Goal: Information Seeking & Learning: Learn about a topic

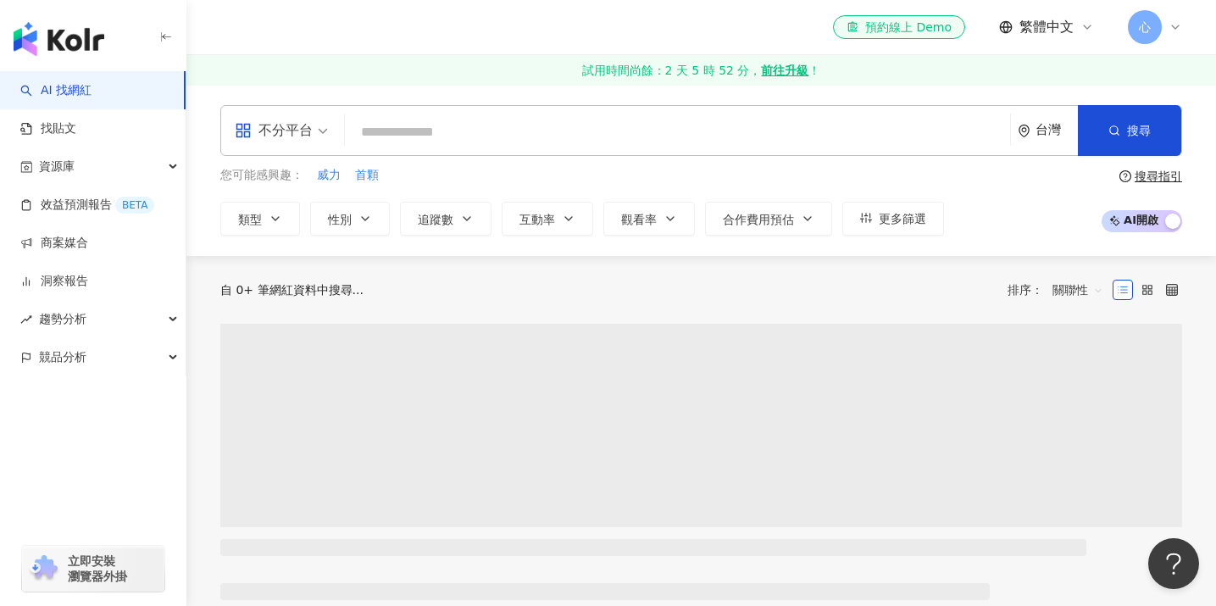
drag, startPoint x: 407, startPoint y: 133, endPoint x: 414, endPoint y: 148, distance: 16.7
click at [407, 133] on input "search" at bounding box center [678, 132] width 652 height 32
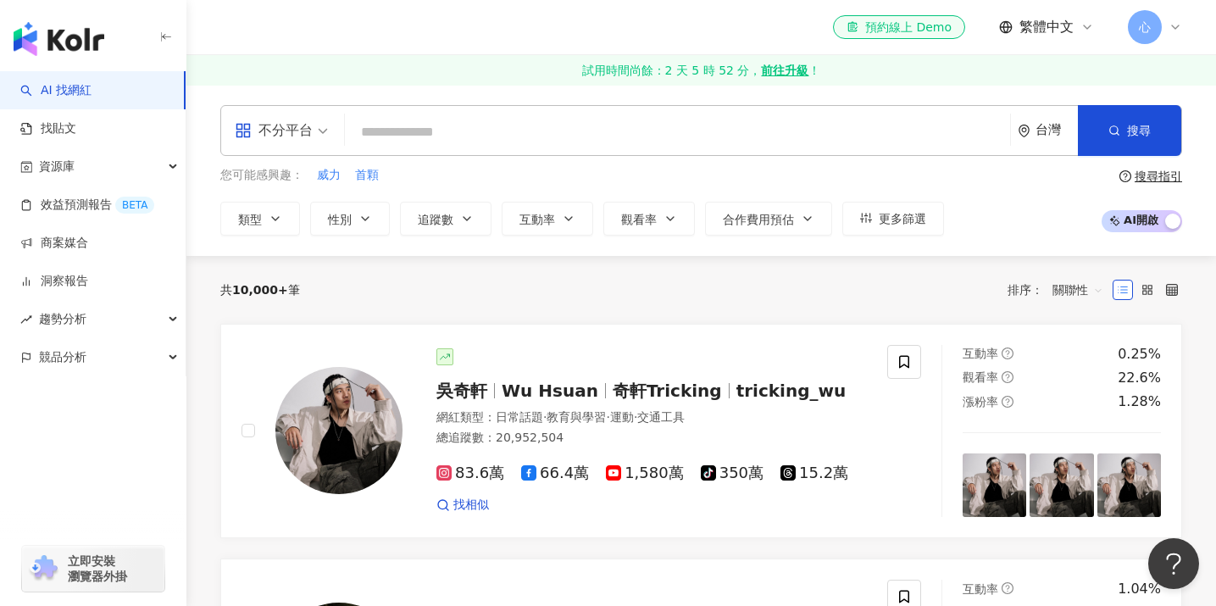
click at [413, 128] on input "search" at bounding box center [678, 132] width 652 height 32
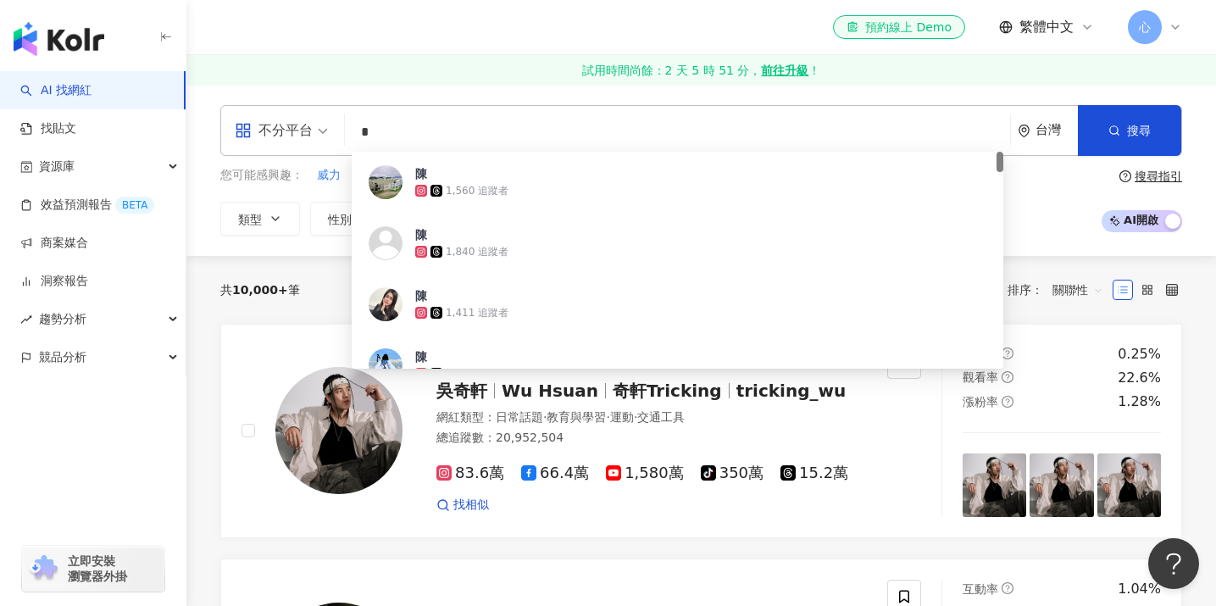
click at [402, 128] on input "*" at bounding box center [678, 132] width 652 height 32
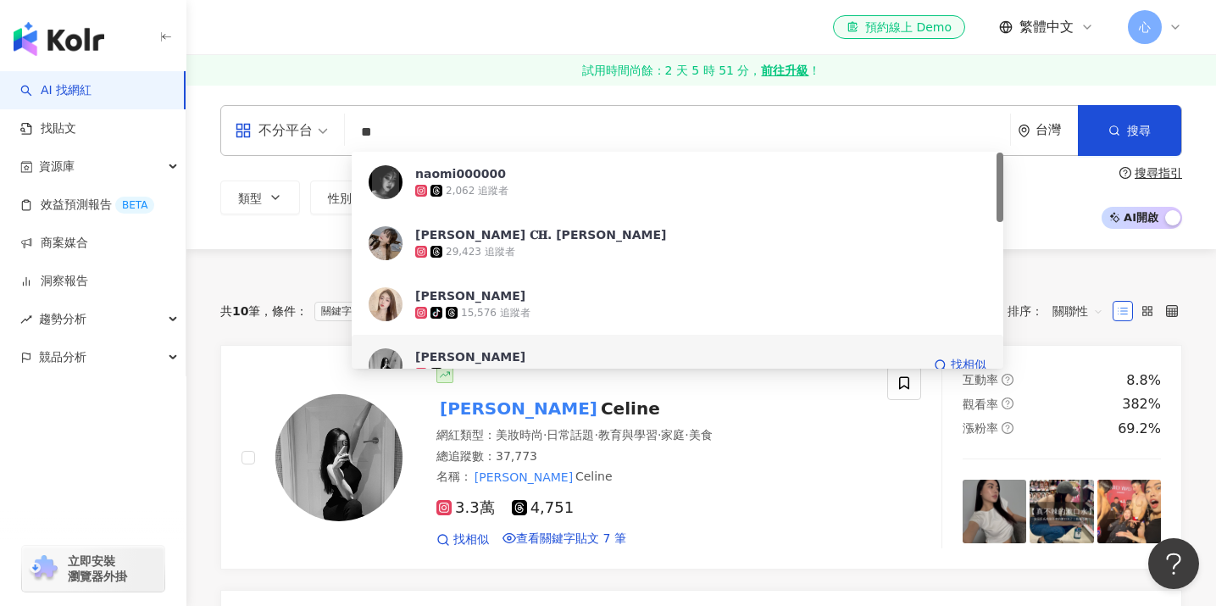
scroll to position [21, 0]
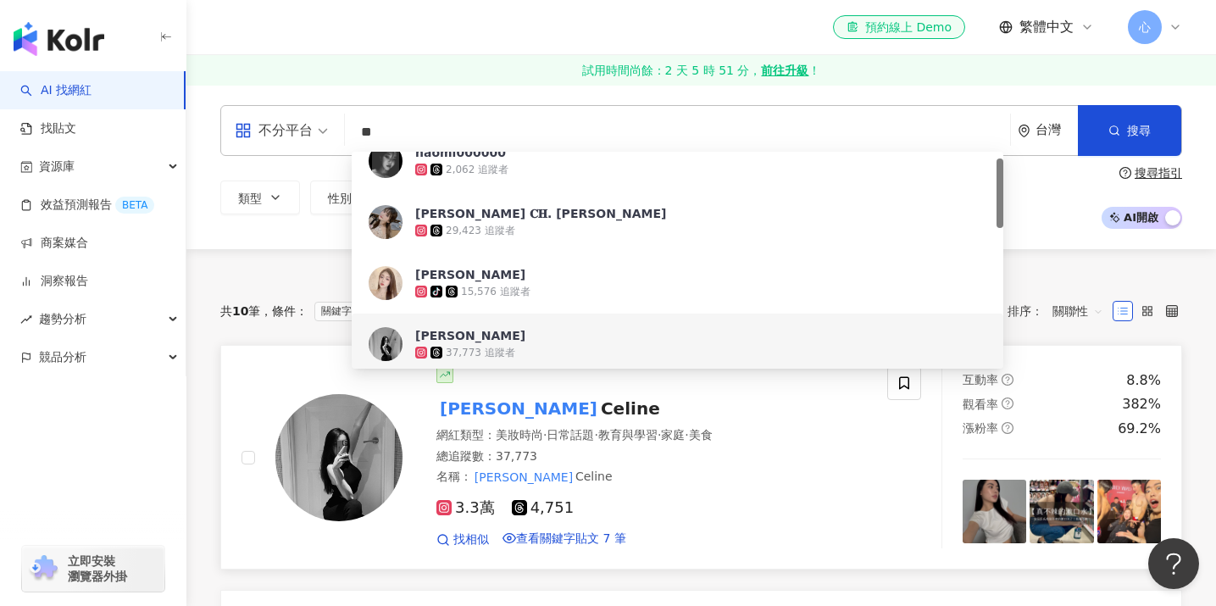
click at [601, 419] on span "Celine" at bounding box center [630, 408] width 59 height 20
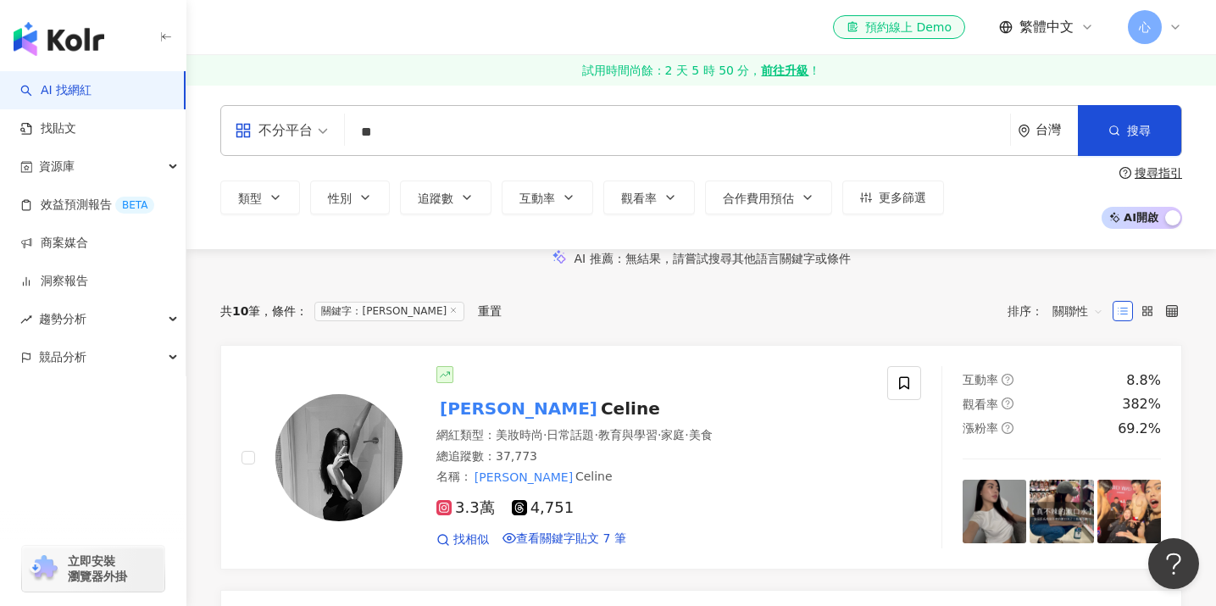
click at [395, 126] on input "**" at bounding box center [678, 132] width 652 height 32
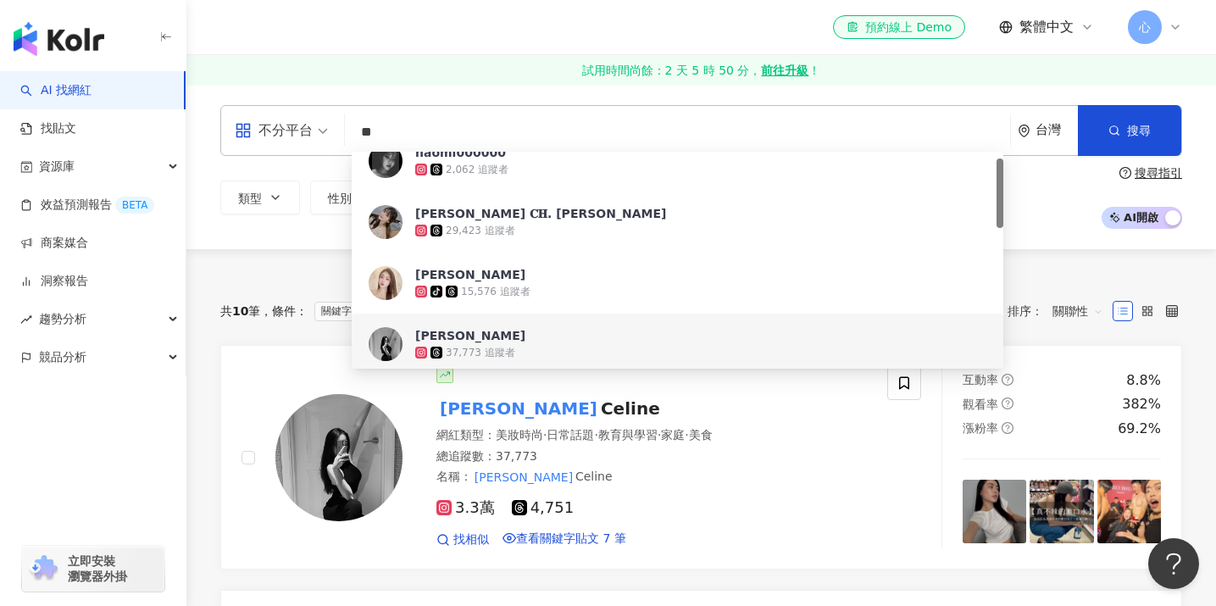
type input "*"
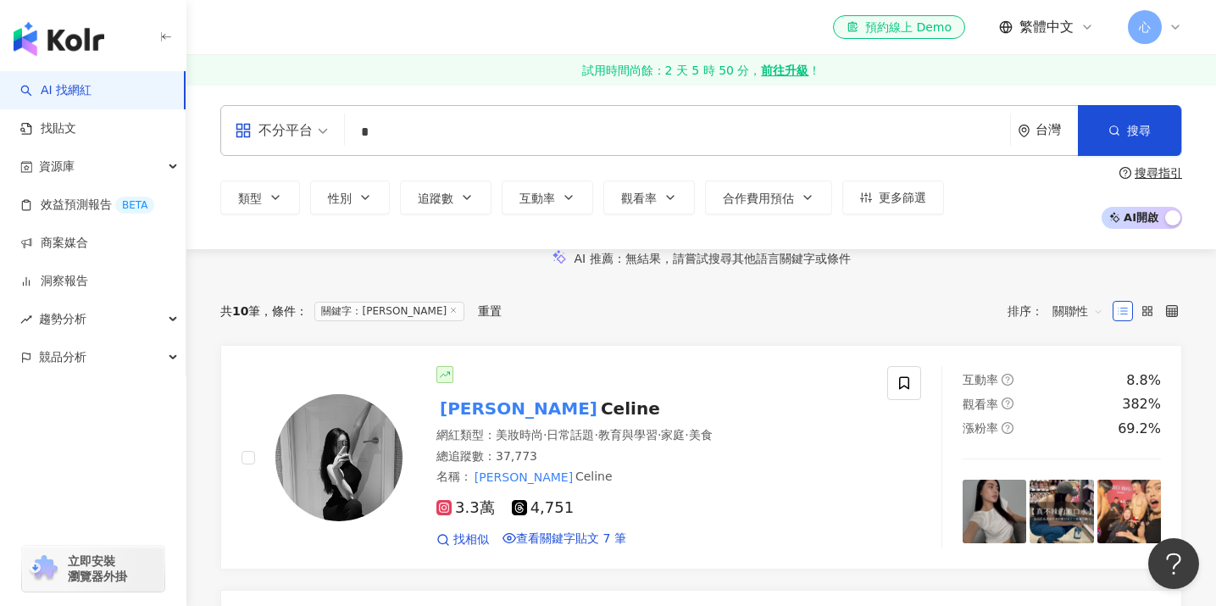
scroll to position [0, 0]
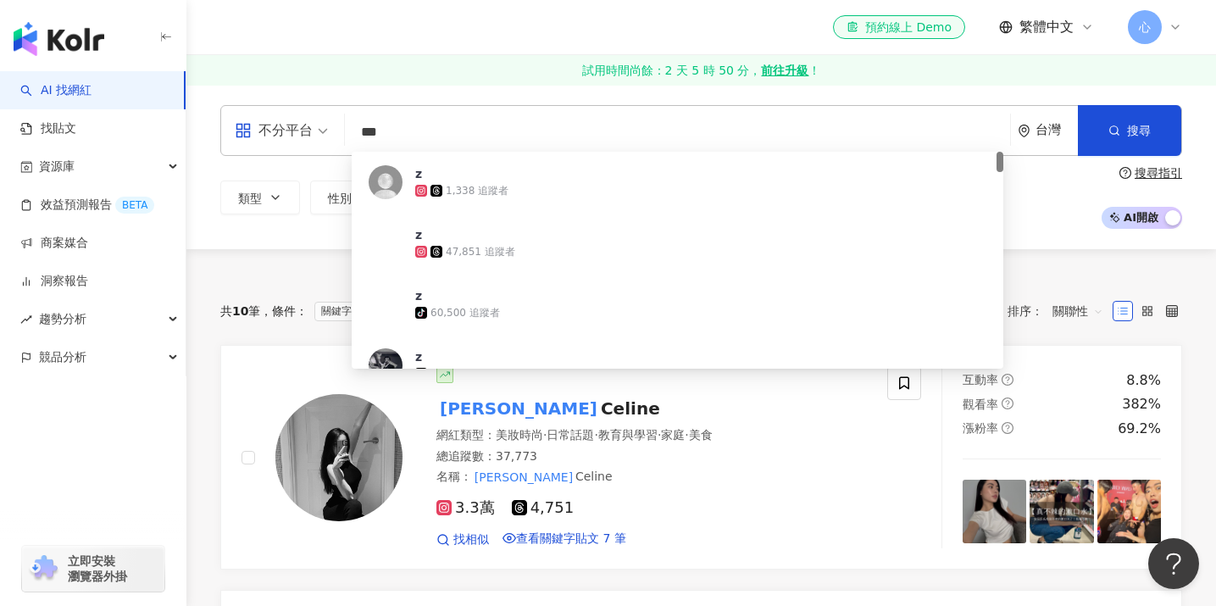
type input "**"
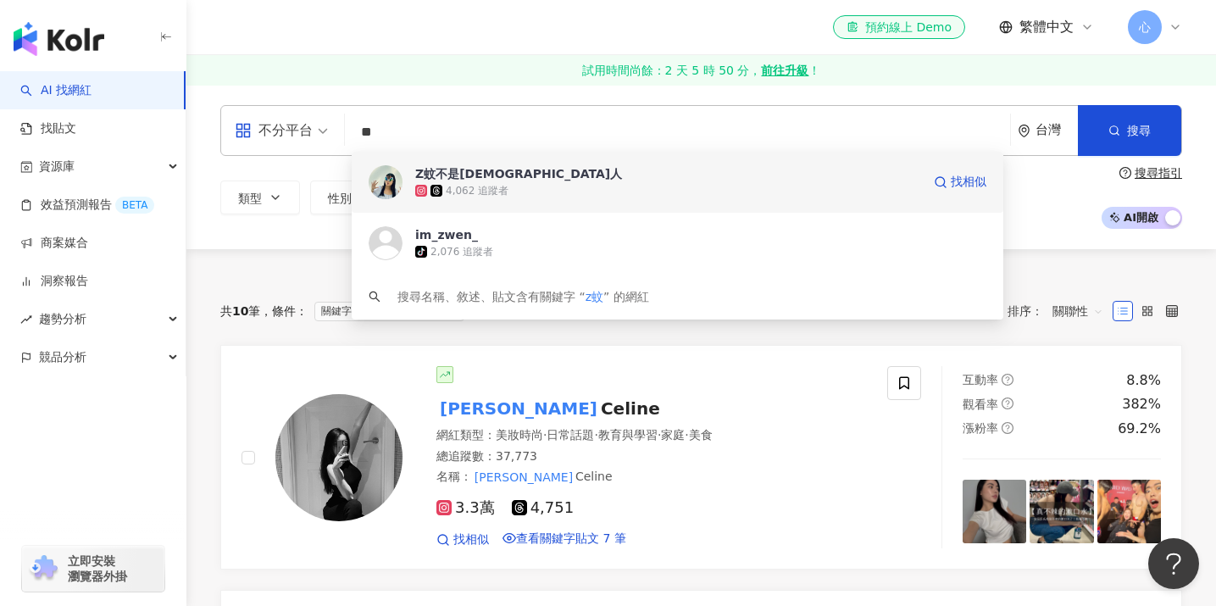
click at [439, 183] on div "4,062 追蹤者" at bounding box center [668, 190] width 506 height 17
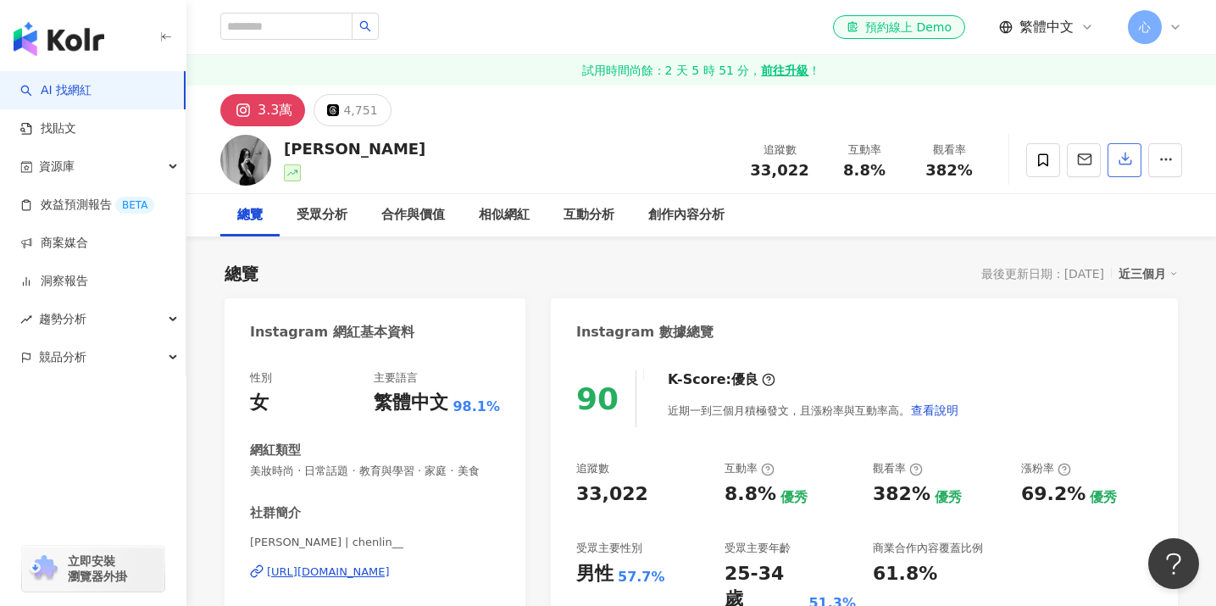
click at [1125, 161] on icon "button" at bounding box center [1126, 159] width 12 height 12
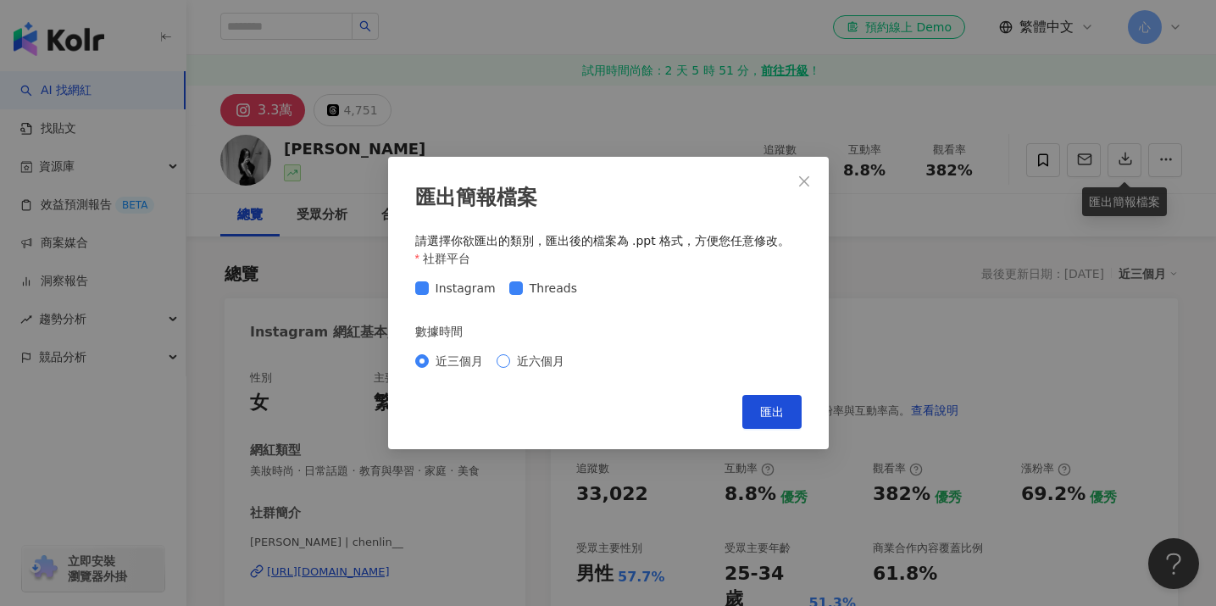
click at [512, 365] on span "近六個月" at bounding box center [540, 361] width 61 height 19
click at [774, 413] on span "匯出" at bounding box center [772, 412] width 24 height 14
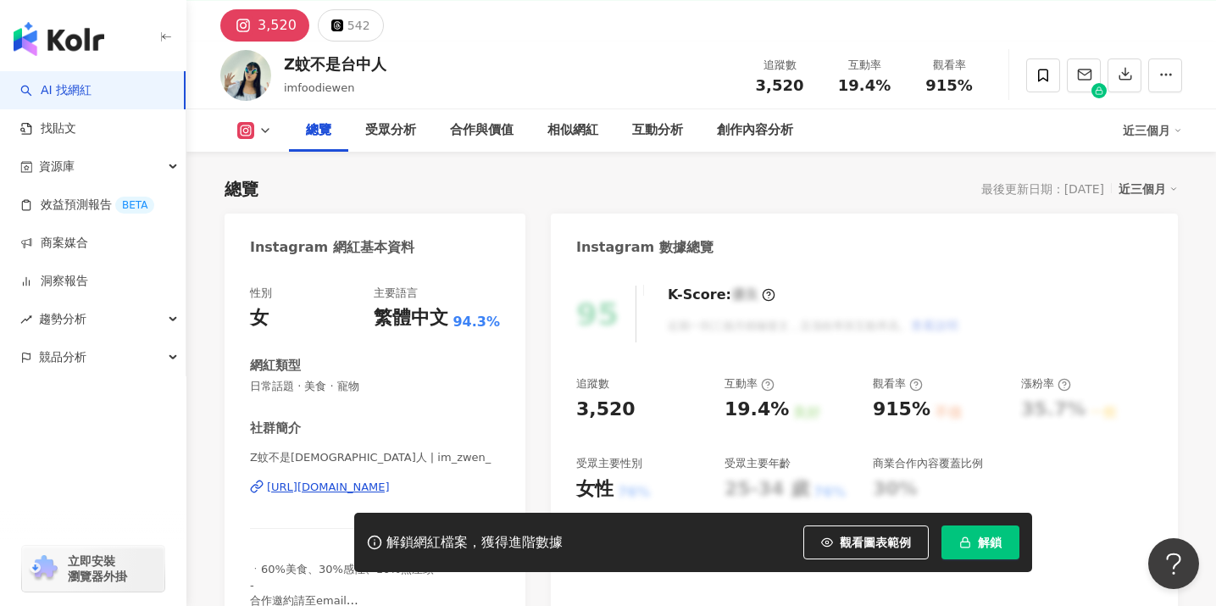
scroll to position [101, 0]
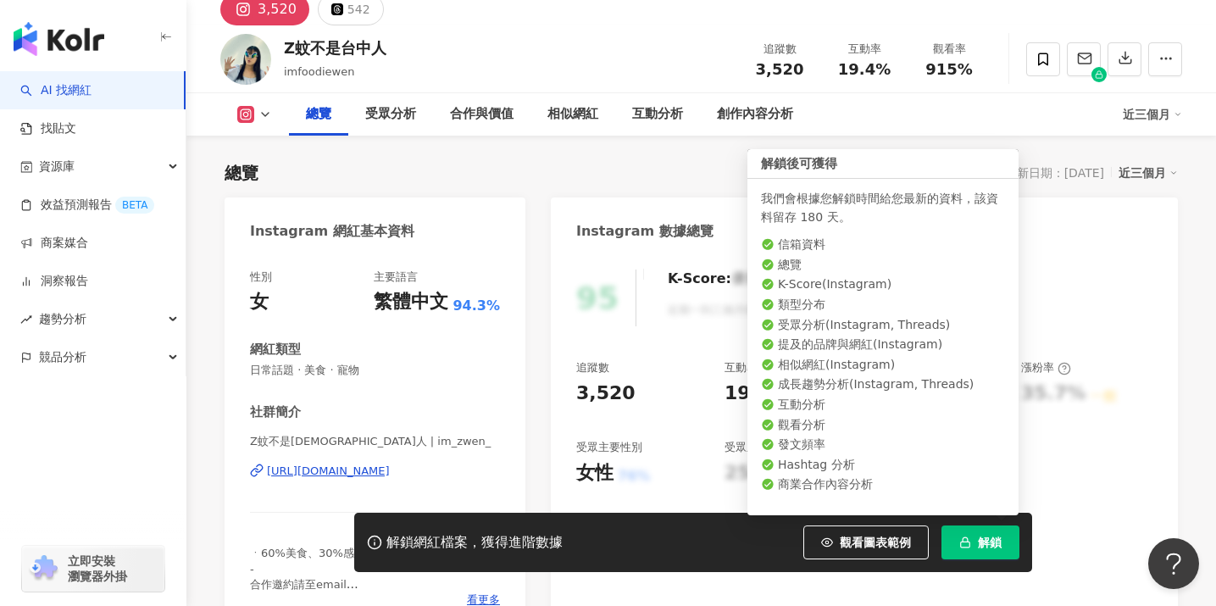
click at [971, 540] on button "解鎖" at bounding box center [981, 543] width 78 height 34
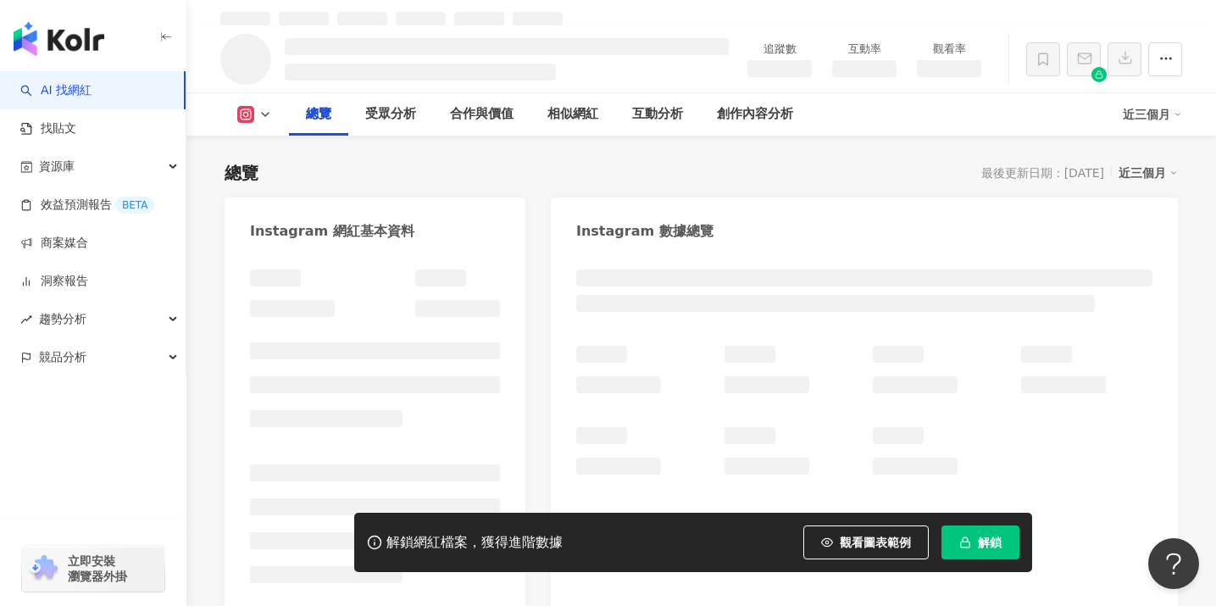
scroll to position [120, 0]
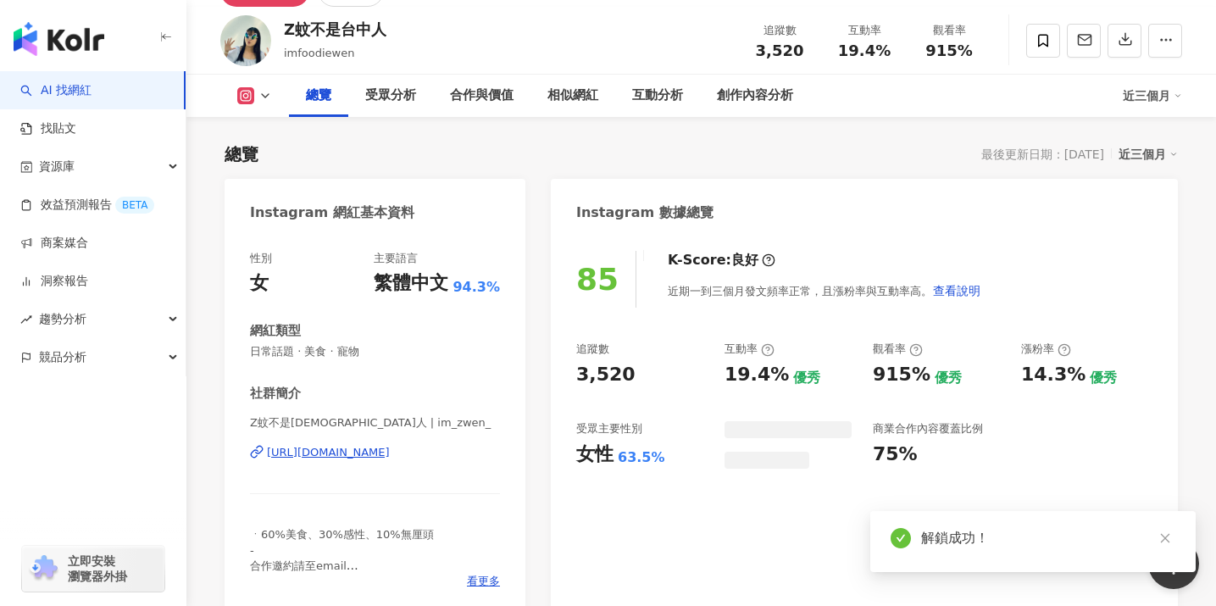
scroll to position [101, 0]
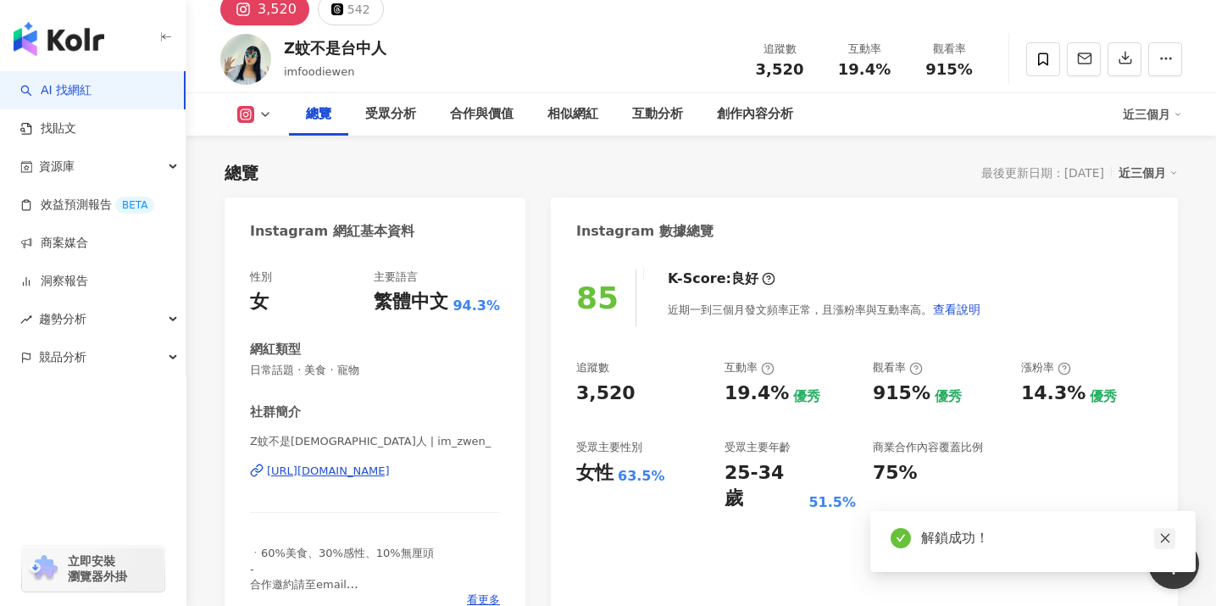
click at [1160, 534] on icon "close" at bounding box center [1166, 538] width 12 height 12
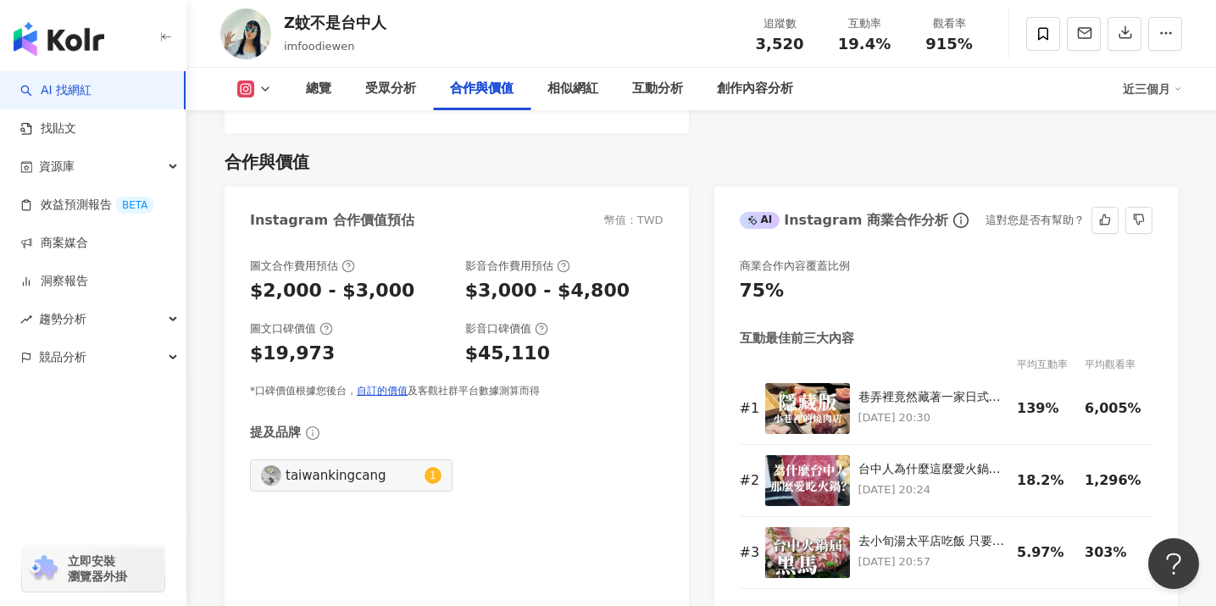
scroll to position [2350, 0]
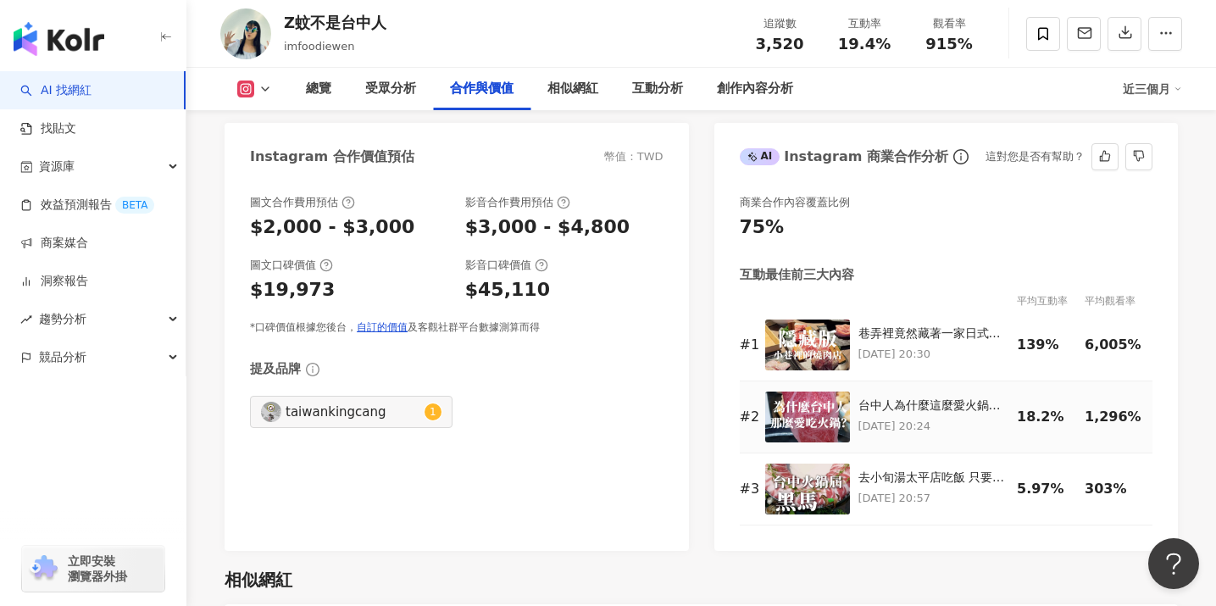
click at [818, 404] on img at bounding box center [807, 417] width 85 height 51
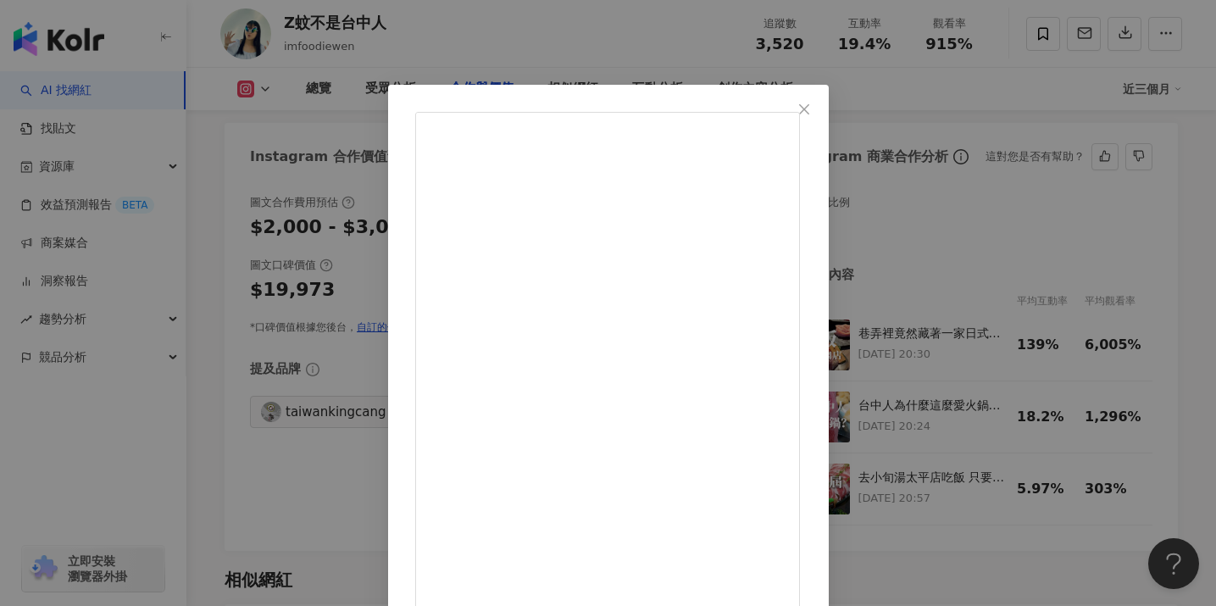
click at [811, 112] on icon "close" at bounding box center [805, 110] width 14 height 14
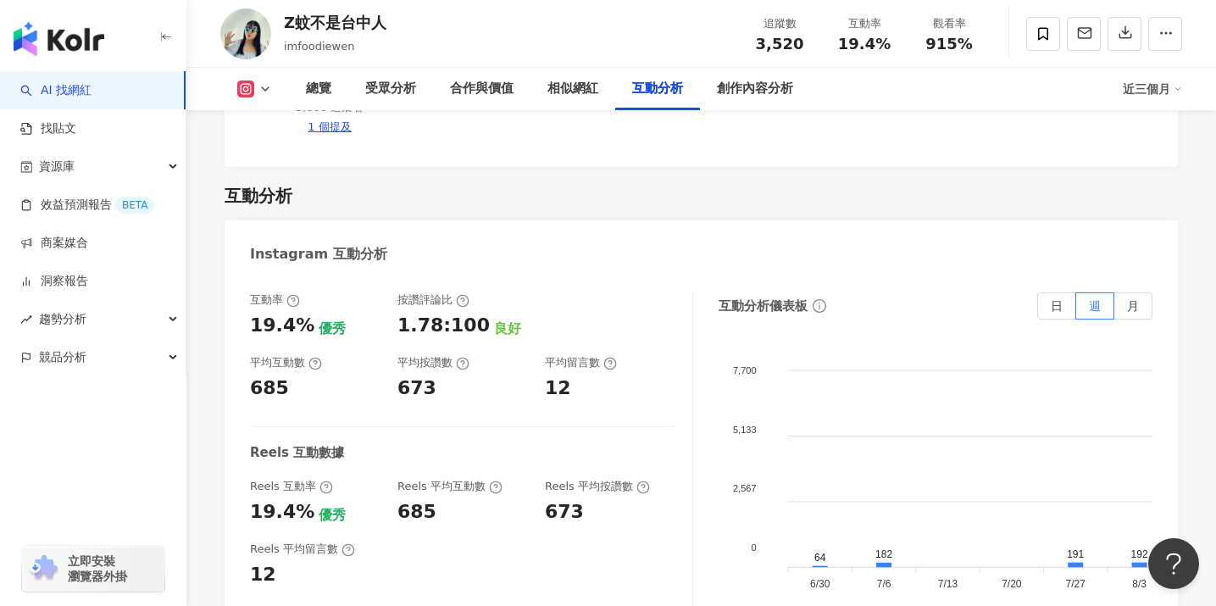
scroll to position [3366, 0]
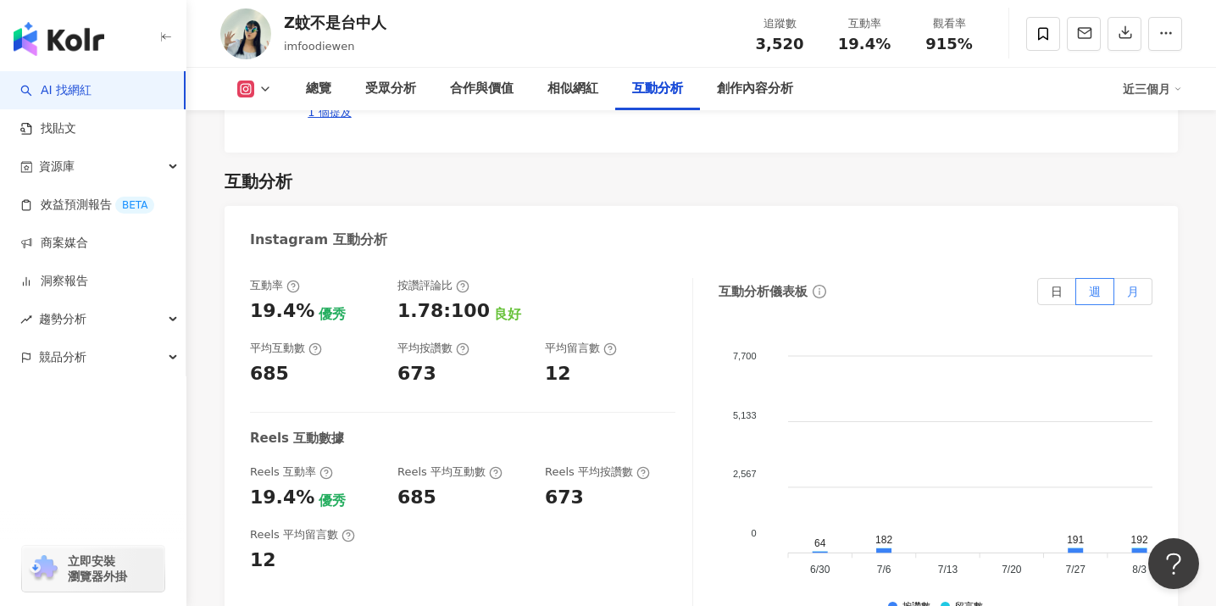
click at [1124, 278] on label "月" at bounding box center [1134, 291] width 38 height 27
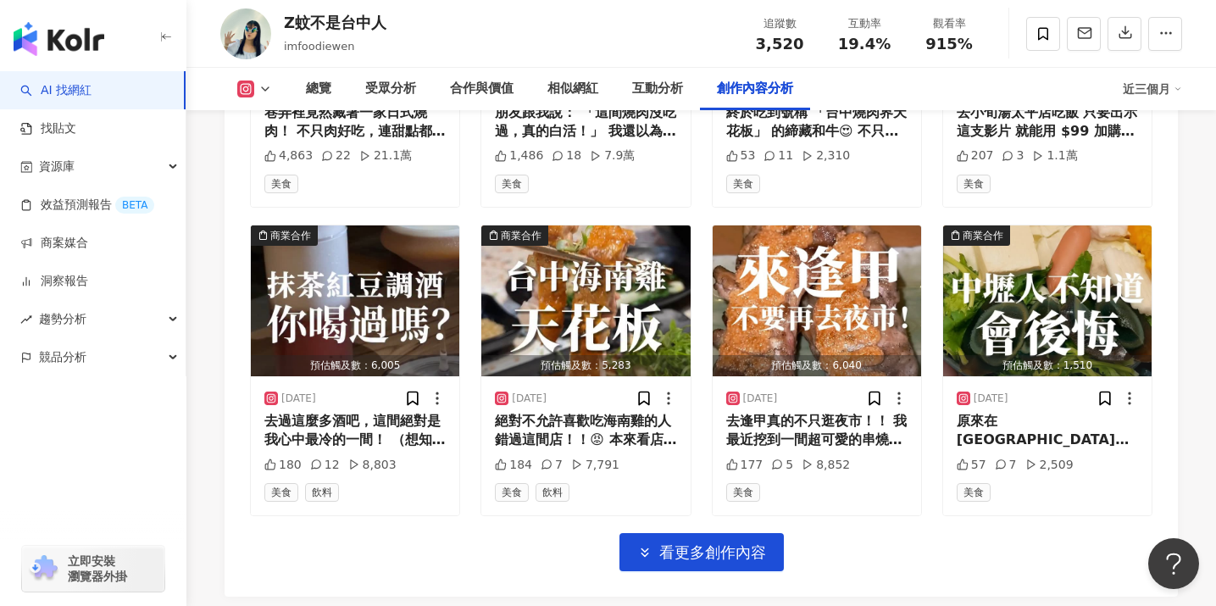
scroll to position [5936, 0]
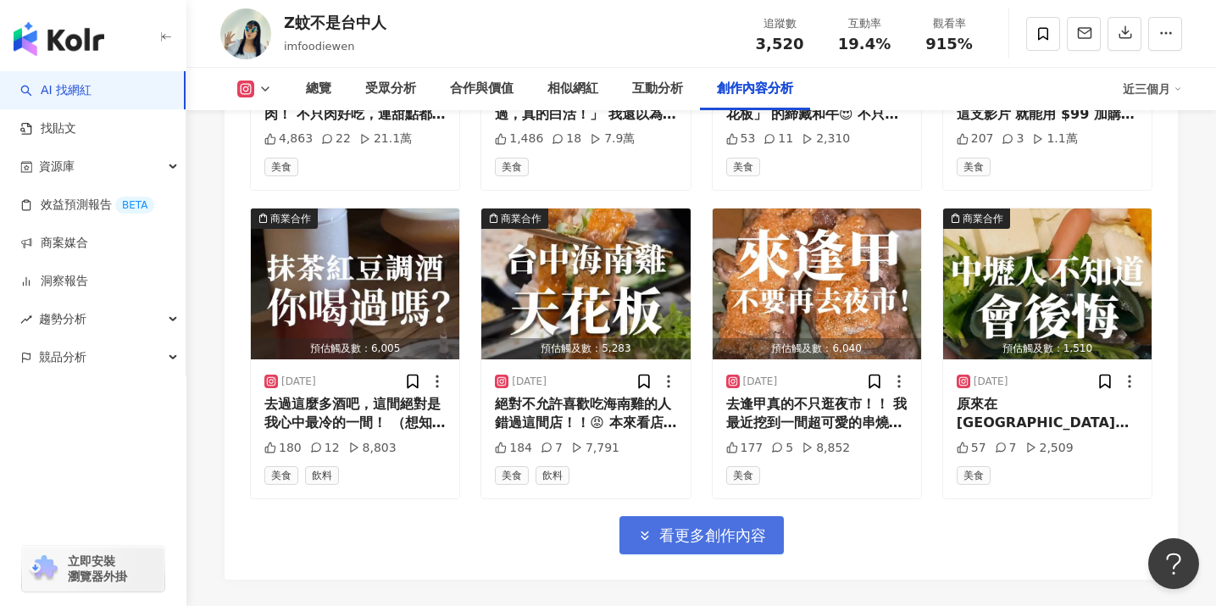
click at [723, 526] on span "看更多創作內容" at bounding box center [713, 535] width 107 height 19
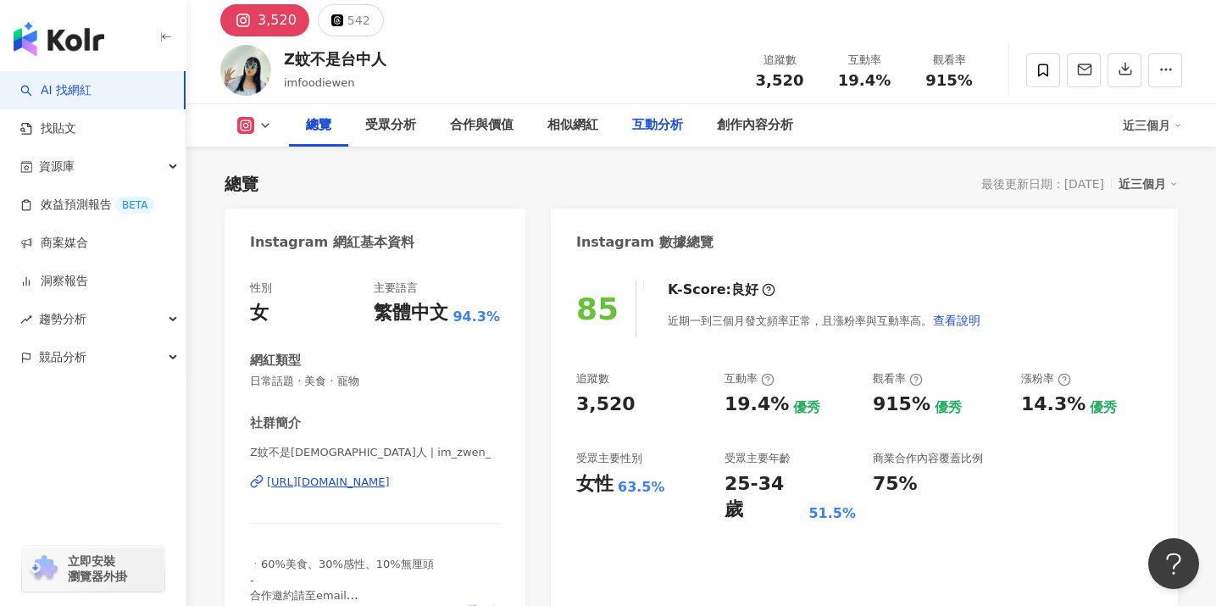
scroll to position [0, 0]
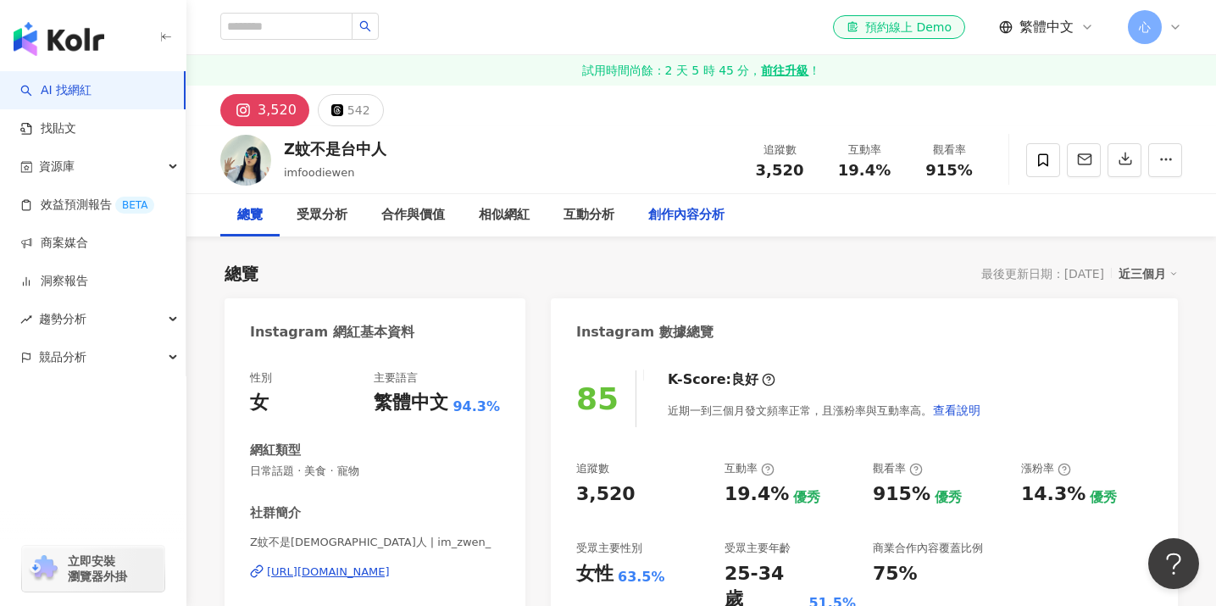
click at [674, 223] on div "創作內容分析" at bounding box center [686, 215] width 76 height 20
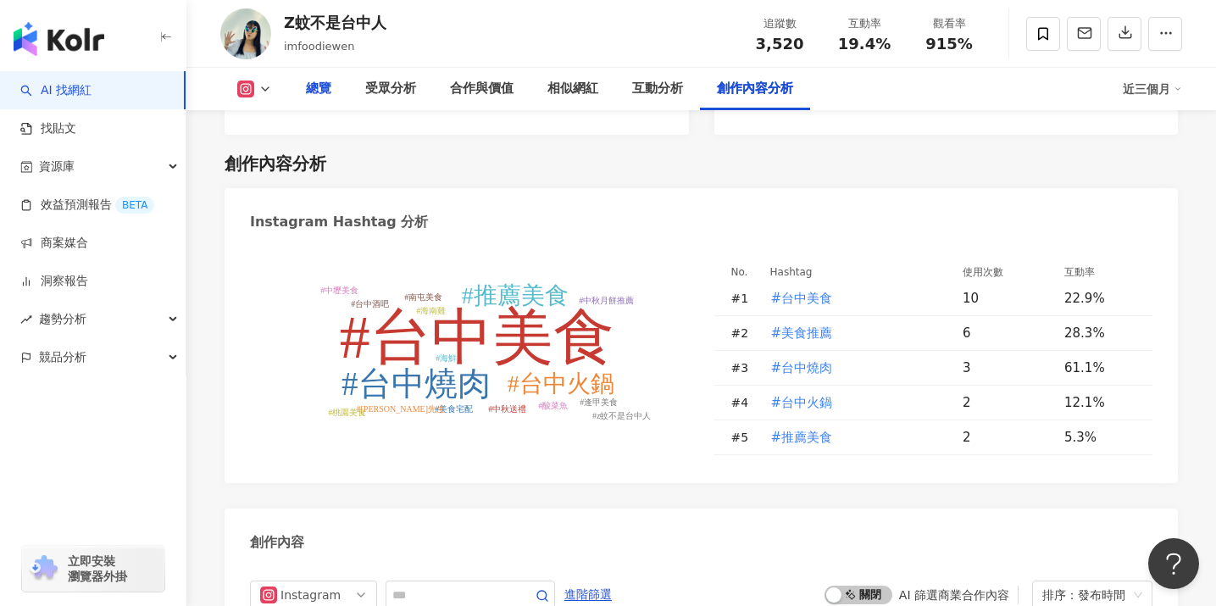
click at [326, 95] on div "總覽" at bounding box center [318, 89] width 25 height 20
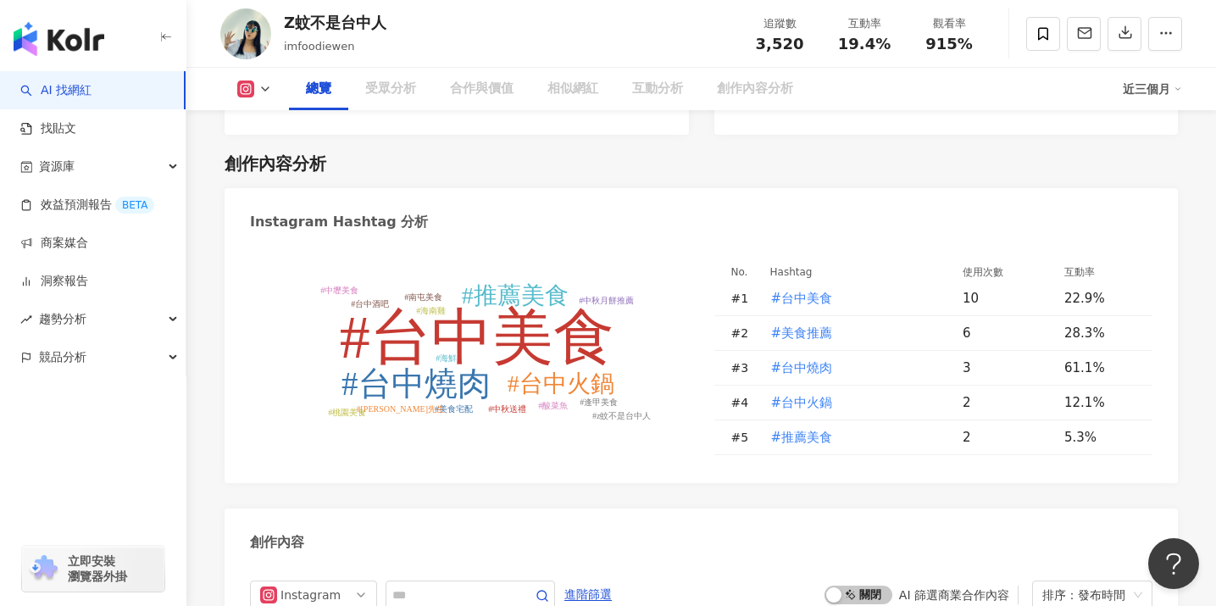
scroll to position [135, 0]
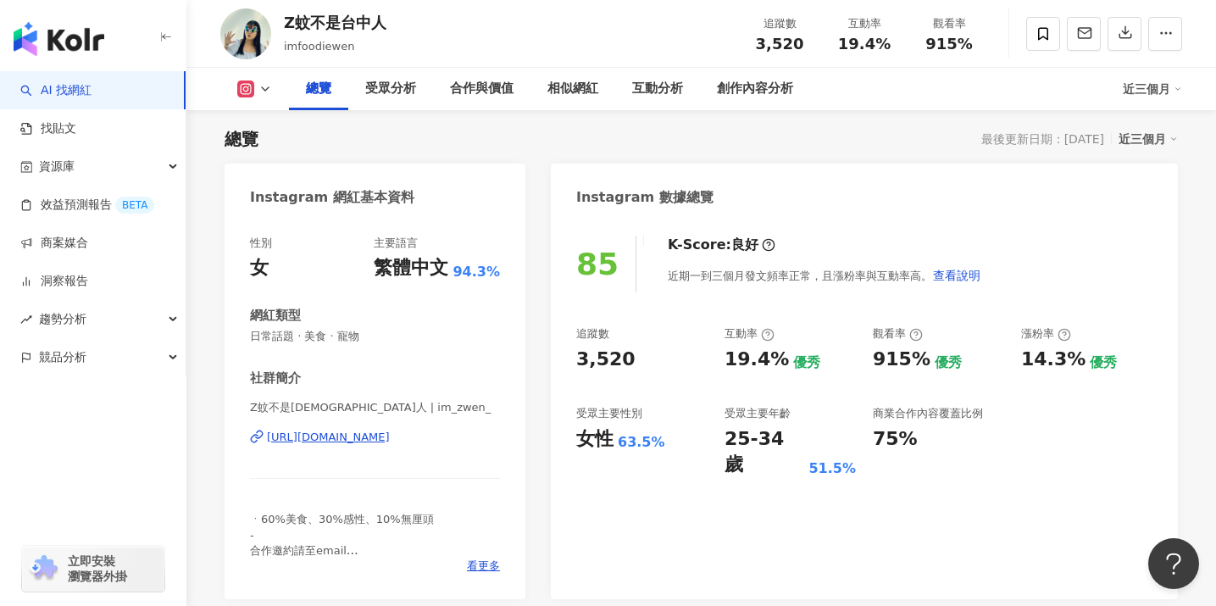
click at [269, 91] on icon at bounding box center [266, 89] width 14 height 14
click at [265, 92] on icon at bounding box center [266, 89] width 14 height 14
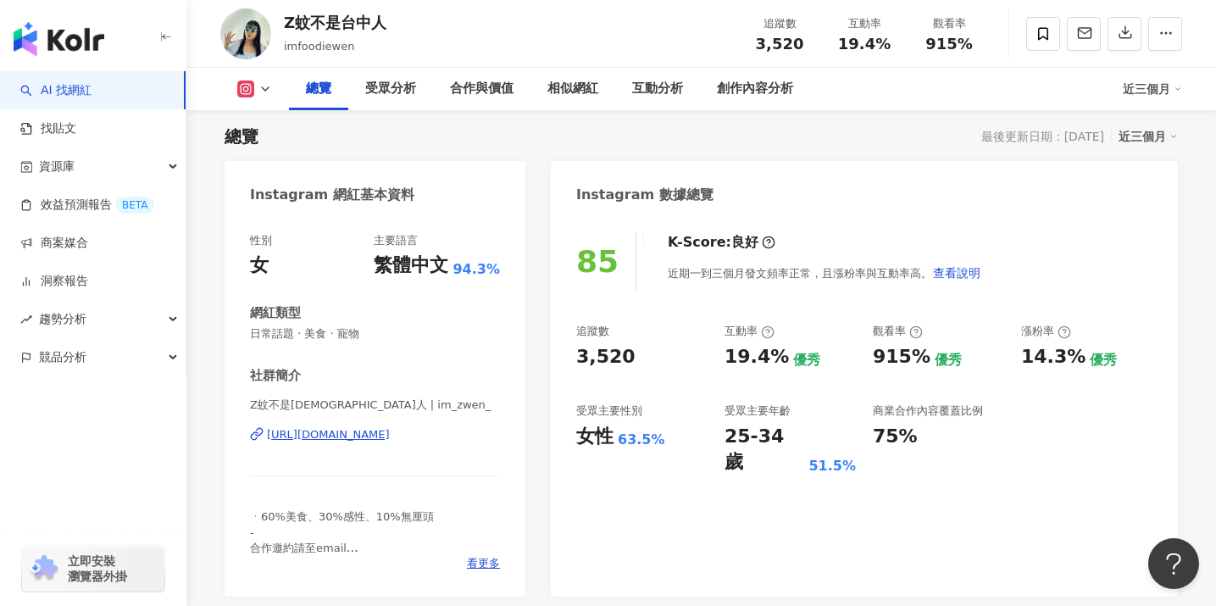
scroll to position [138, 0]
click at [360, 69] on div "受眾分析" at bounding box center [390, 89] width 85 height 42
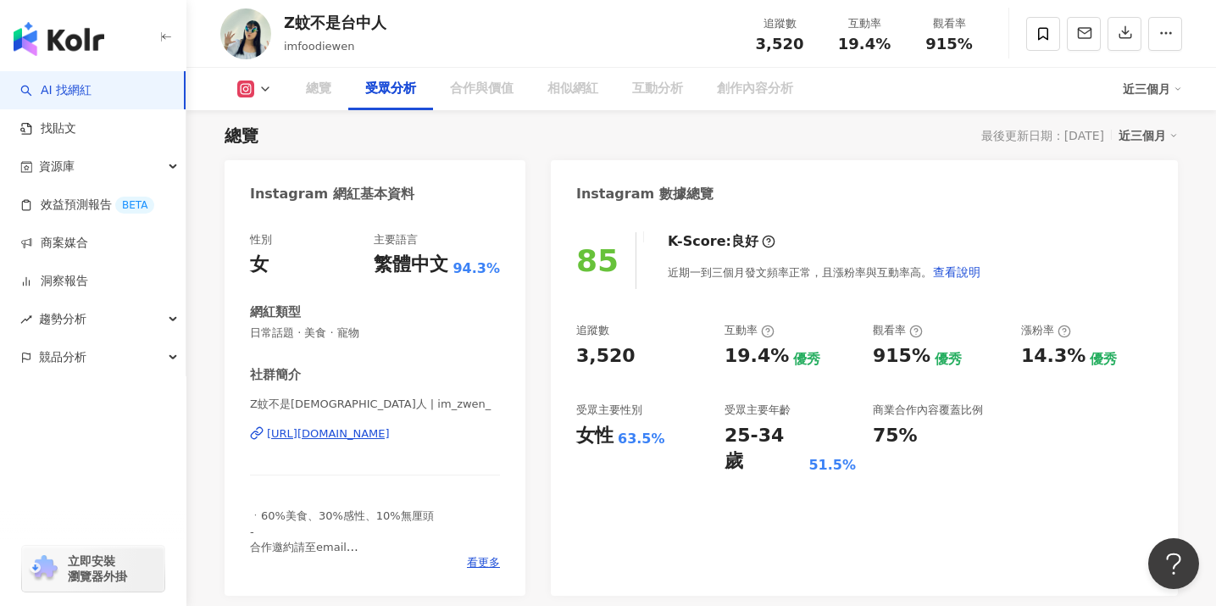
scroll to position [1478, 0]
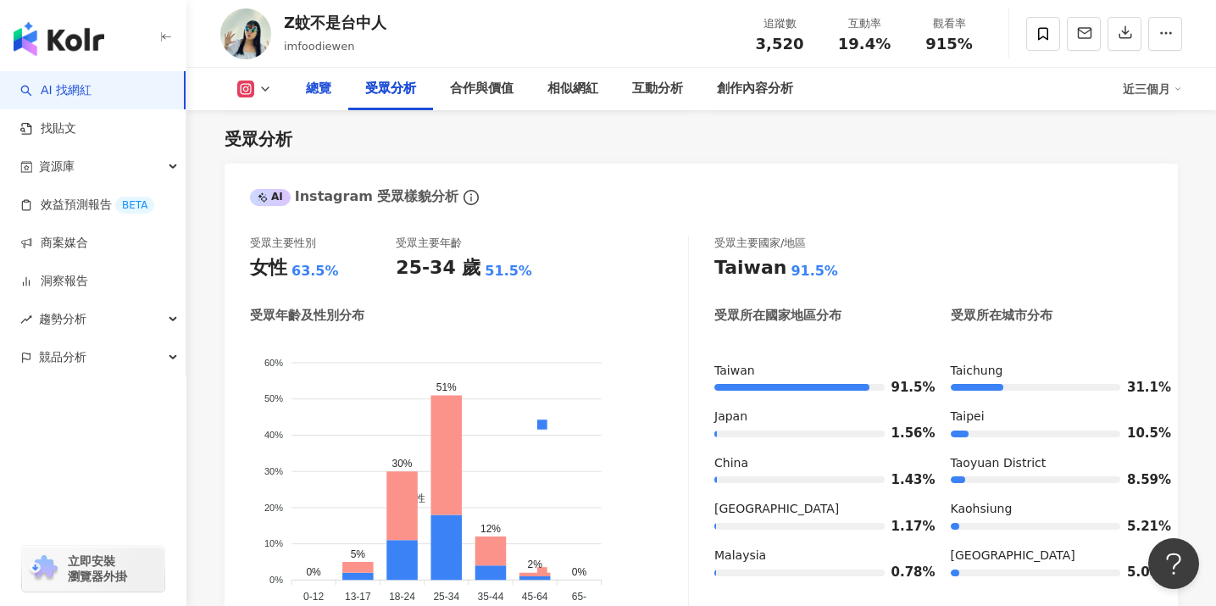
click at [323, 89] on div "總覽" at bounding box center [318, 89] width 25 height 20
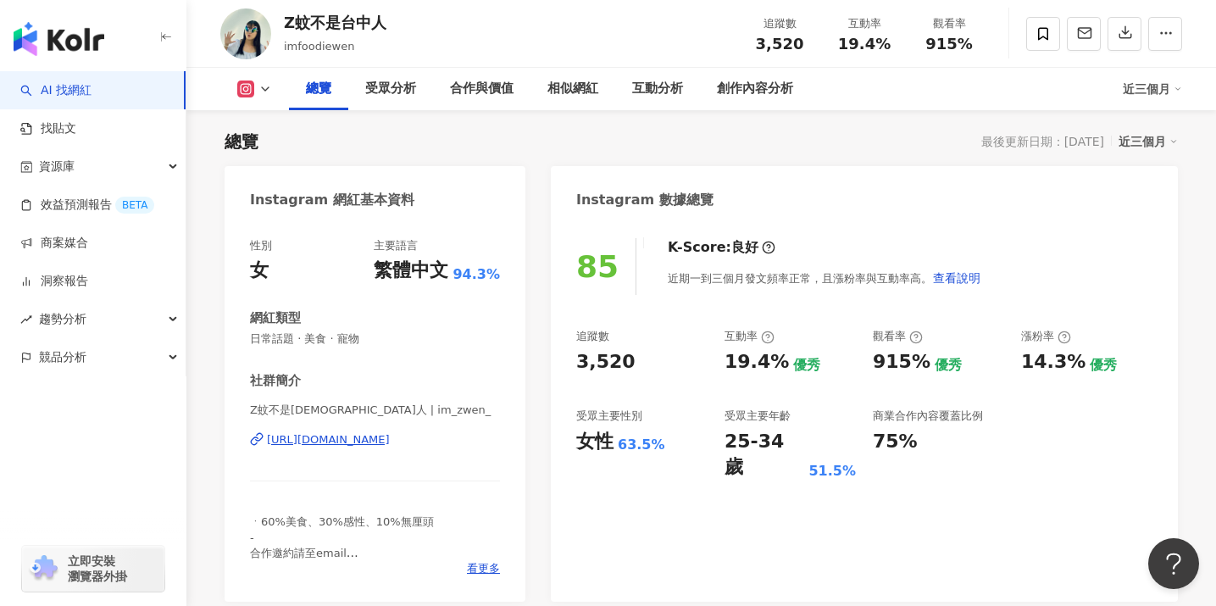
scroll to position [131, 0]
click at [1121, 34] on icon "button" at bounding box center [1125, 32] width 15 height 15
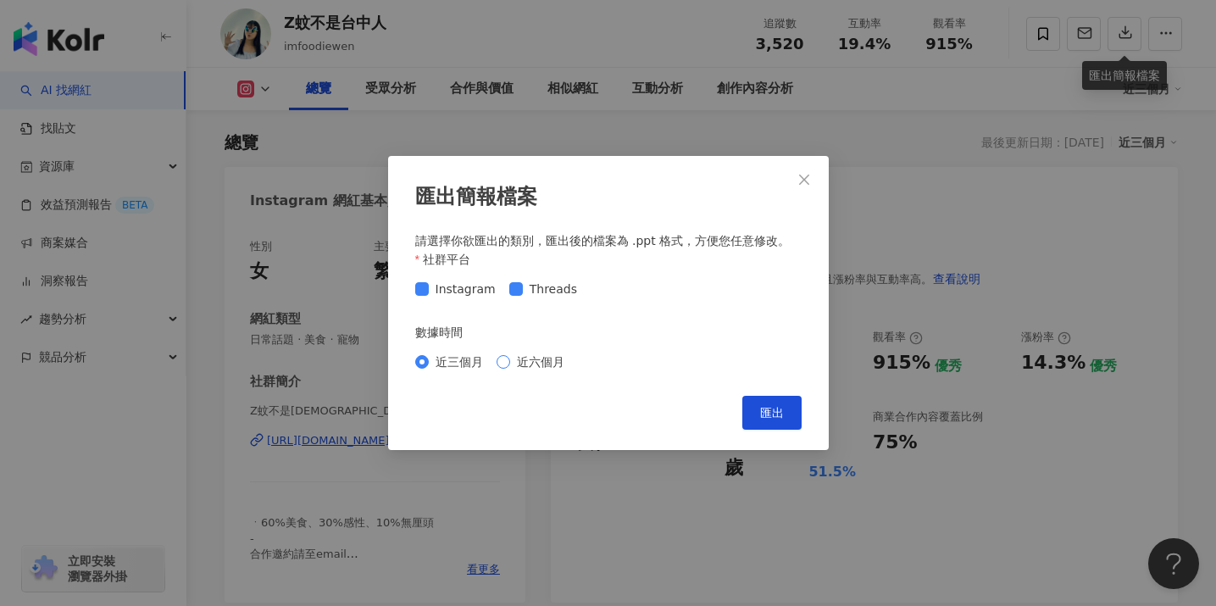
drag, startPoint x: 543, startPoint y: 360, endPoint x: 554, endPoint y: 365, distance: 12.1
click at [543, 360] on span "近六個月" at bounding box center [540, 362] width 61 height 19
click at [776, 415] on span "匯出" at bounding box center [772, 413] width 24 height 14
click at [809, 176] on icon "close" at bounding box center [804, 180] width 10 height 10
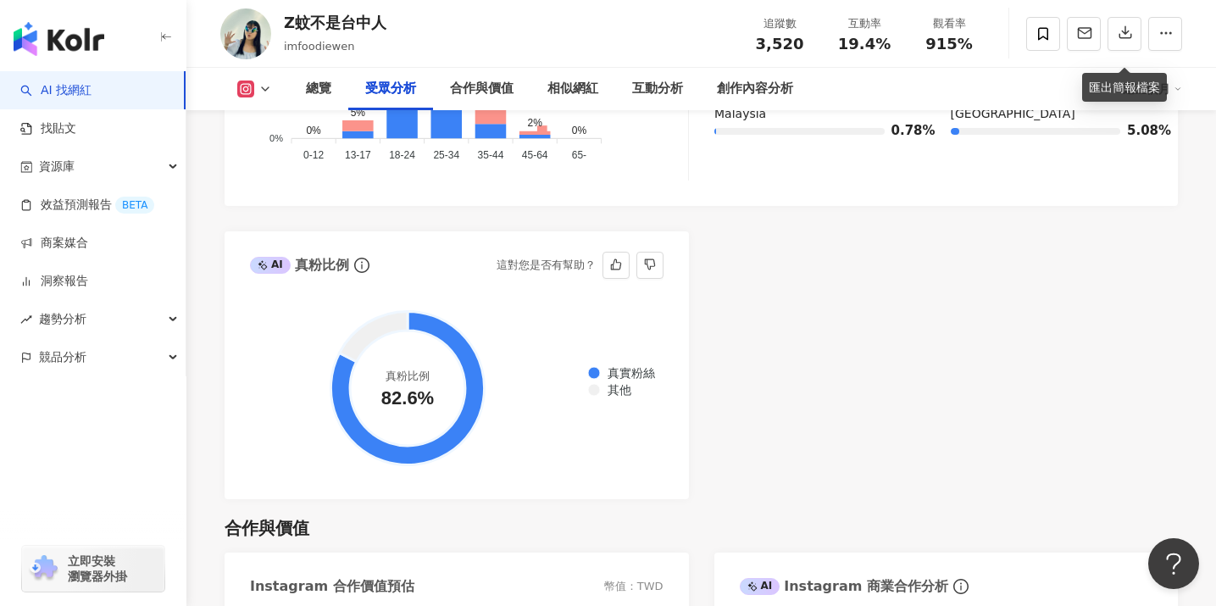
scroll to position [1933, 0]
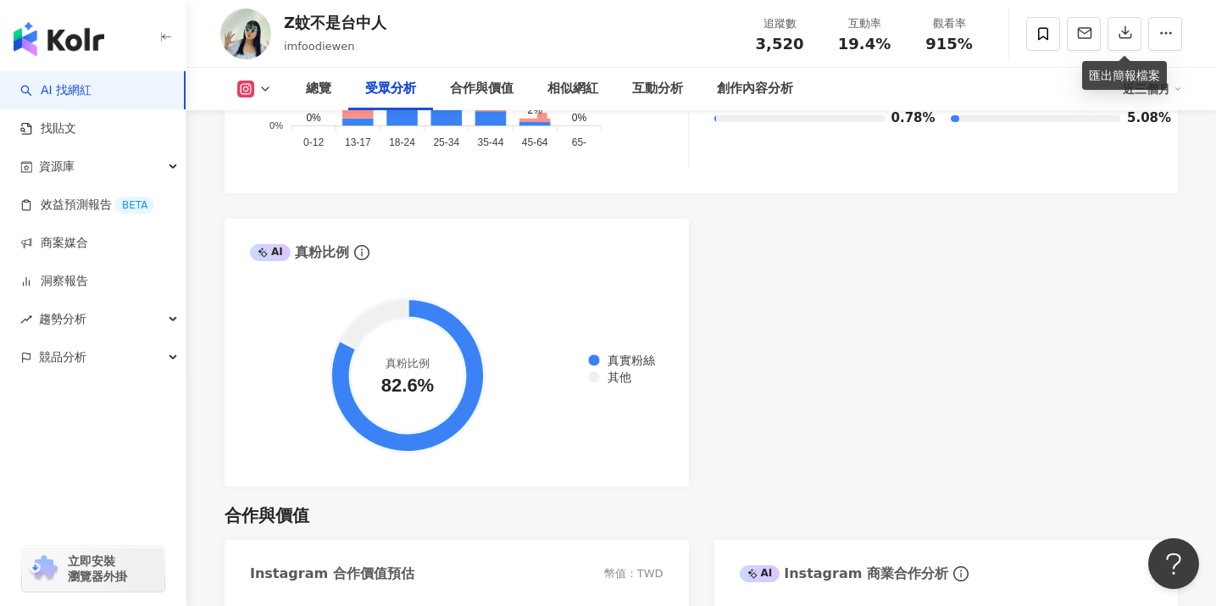
click at [738, 382] on div "AI Instagram 受眾樣貌分析 受眾主要性別 女性 63.5% 受眾主要年齡 25-34 歲 51.5% 受眾年齡及性別分布 男性 女性 60% 60…" at bounding box center [702, 97] width 954 height 777
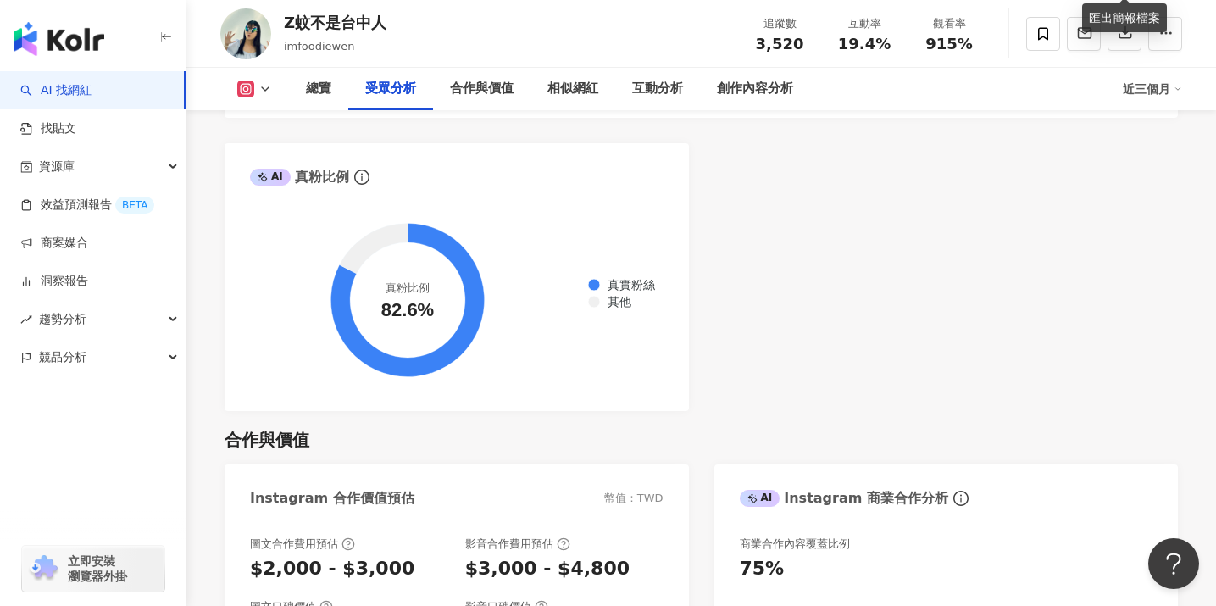
scroll to position [2057, 0]
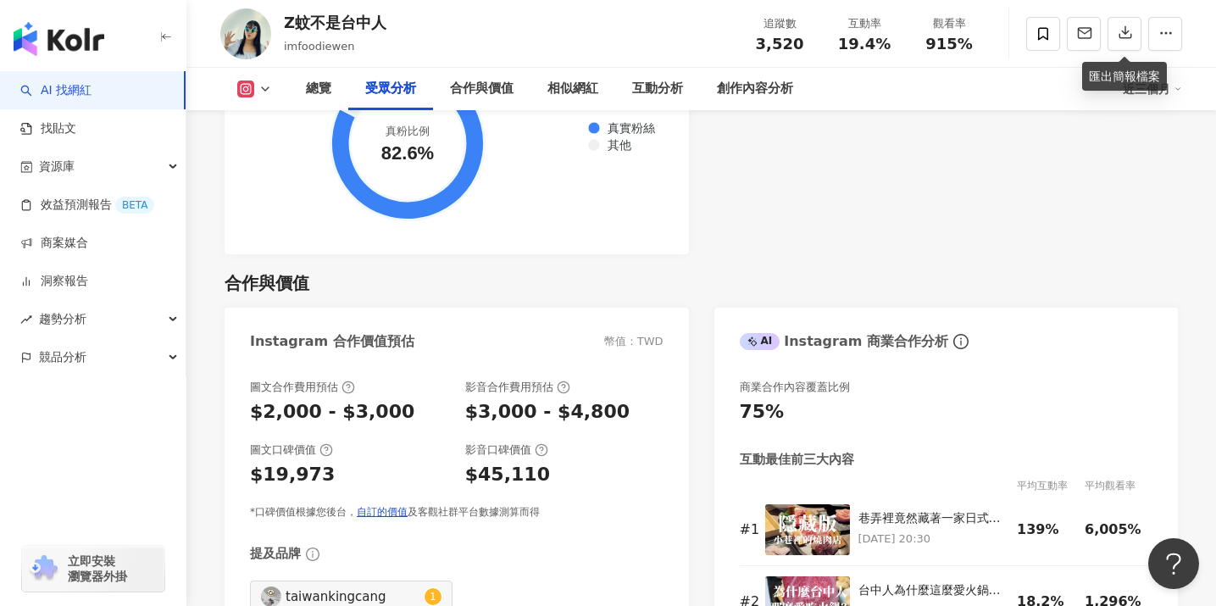
scroll to position [2491, 0]
